Goal: Complete application form

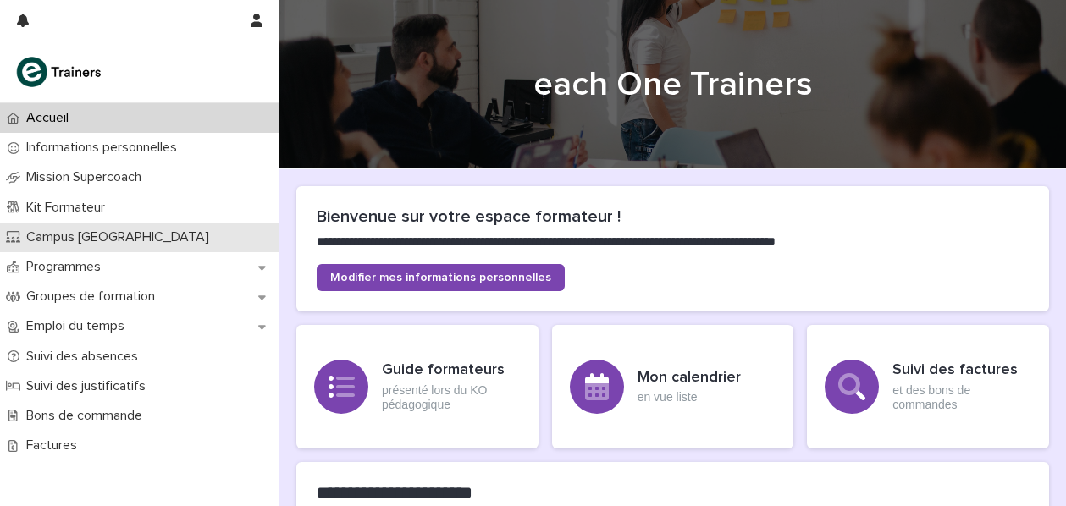
click at [114, 238] on p "Campus [GEOGRAPHIC_DATA]" at bounding box center [120, 237] width 203 height 16
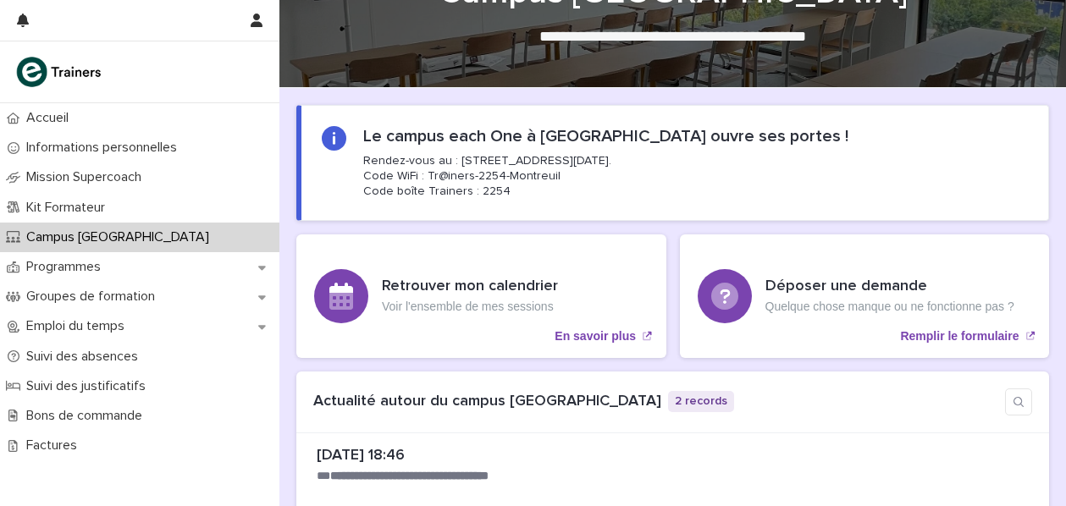
scroll to position [83, 0]
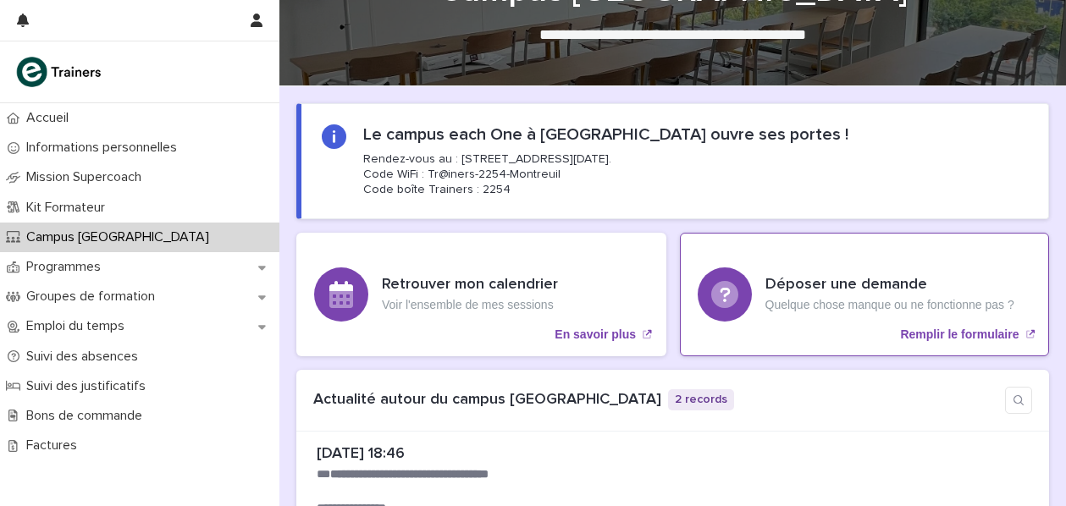
click at [836, 262] on div "Déposer une demande Quelque chose manque ou ne fonctionne pas ? Remplir le form…" at bounding box center [865, 295] width 370 height 124
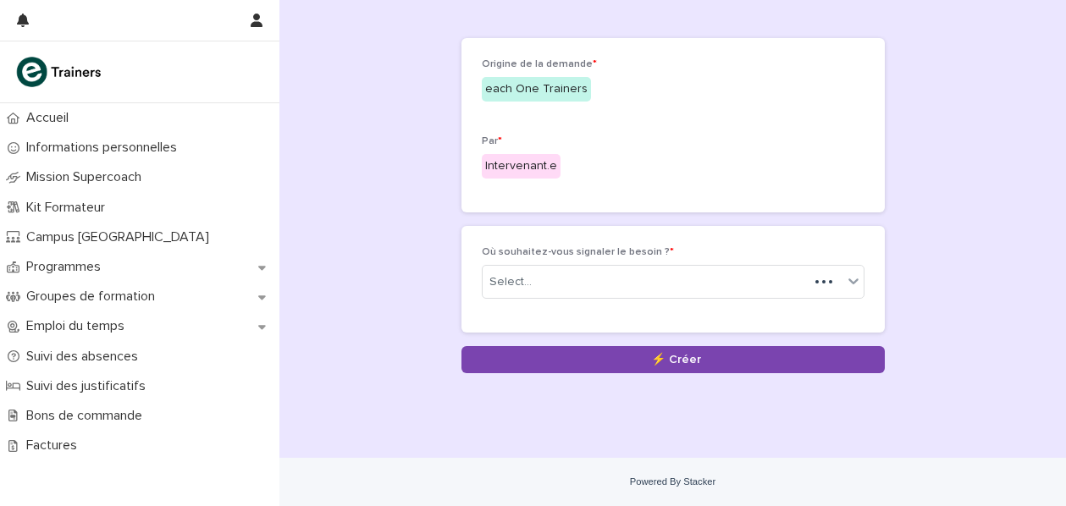
scroll to position [52, 0]
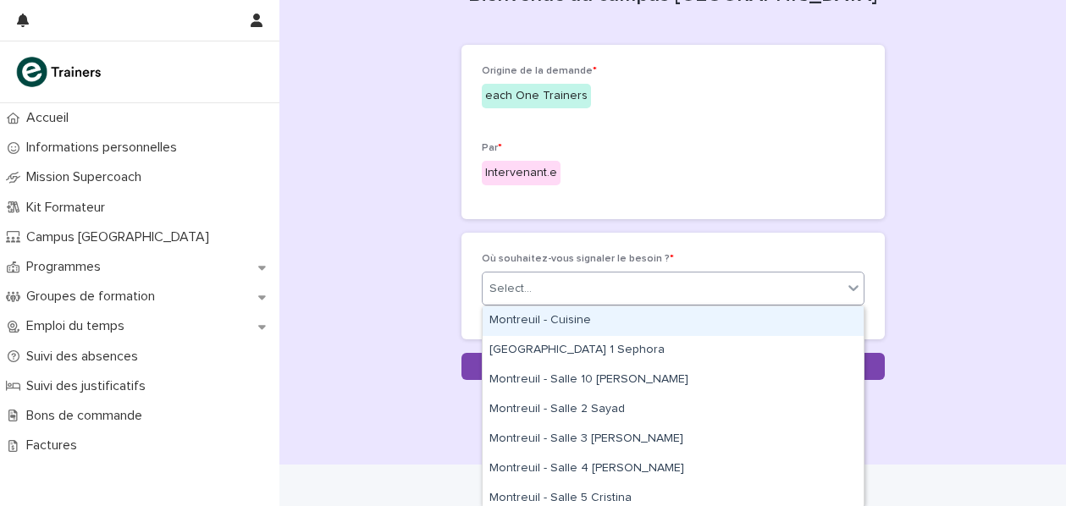
click at [612, 288] on div "Select..." at bounding box center [663, 289] width 360 height 28
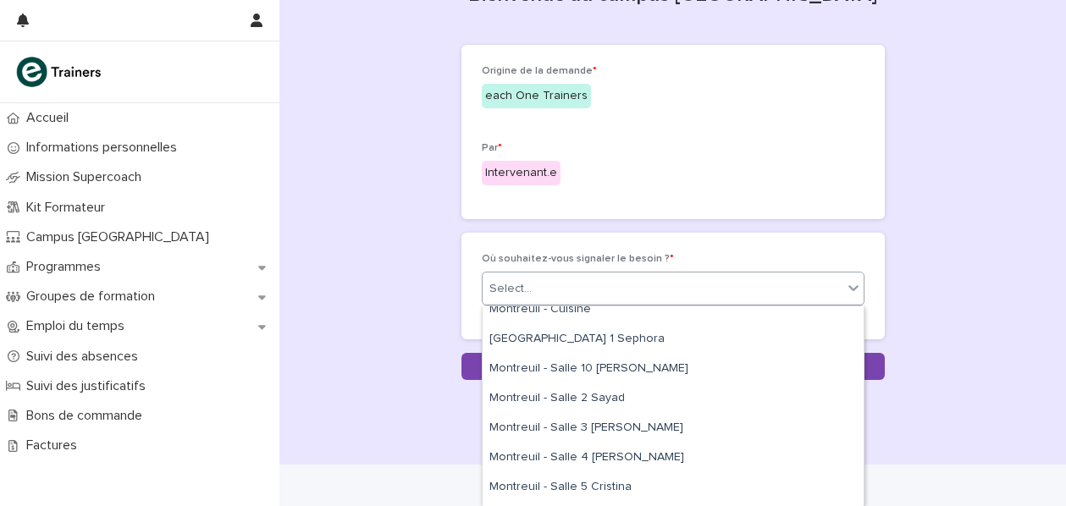
scroll to position [0, 0]
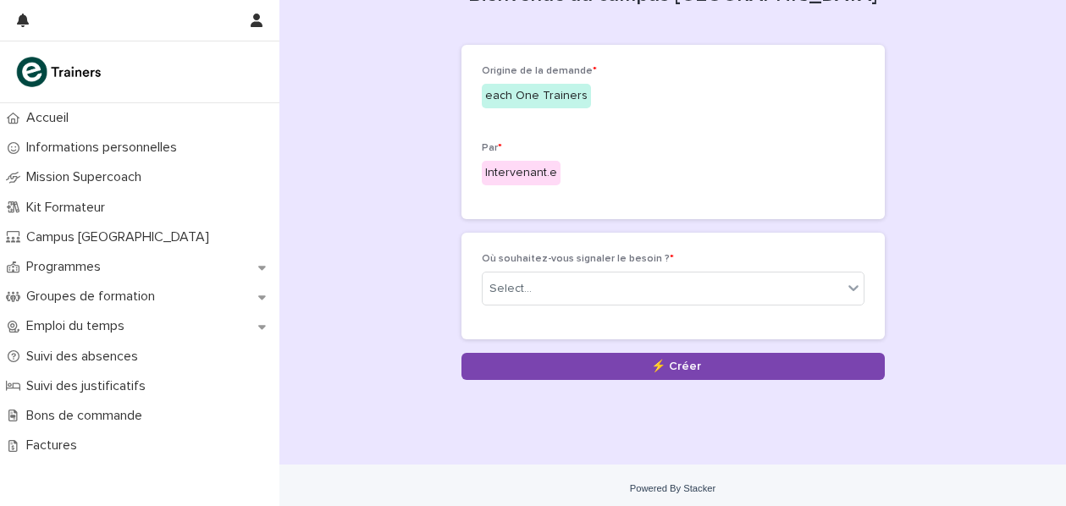
click at [719, 192] on div "Par * Intervenant.e" at bounding box center [673, 170] width 383 height 57
